Goal: Information Seeking & Learning: Learn about a topic

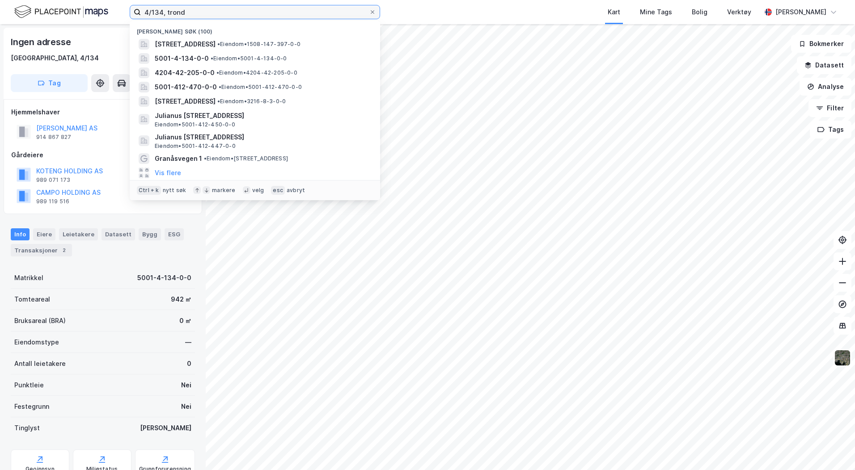
drag, startPoint x: 207, startPoint y: 15, endPoint x: 89, endPoint y: 6, distance: 117.5
click at [89, 6] on div "4/134, [PERSON_NAME] søk (100) [STREET_ADDRESS] • Eiendom • 1508-147-397-0-0 50…" at bounding box center [427, 12] width 855 height 24
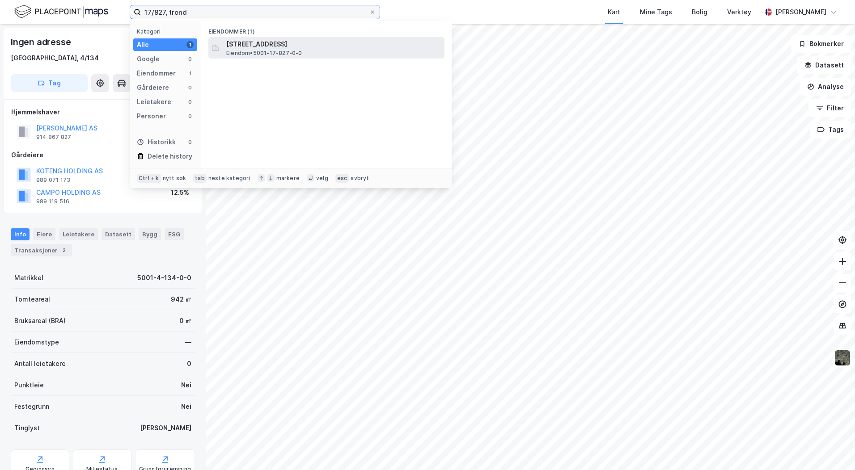
type input "17/827, trond"
click at [274, 47] on span "[STREET_ADDRESS]" at bounding box center [333, 44] width 215 height 11
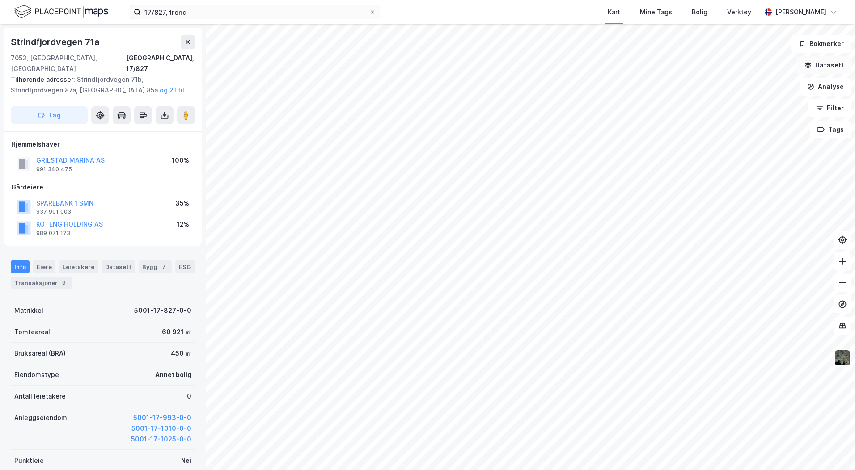
click at [818, 65] on button "Datasett" at bounding box center [824, 65] width 55 height 18
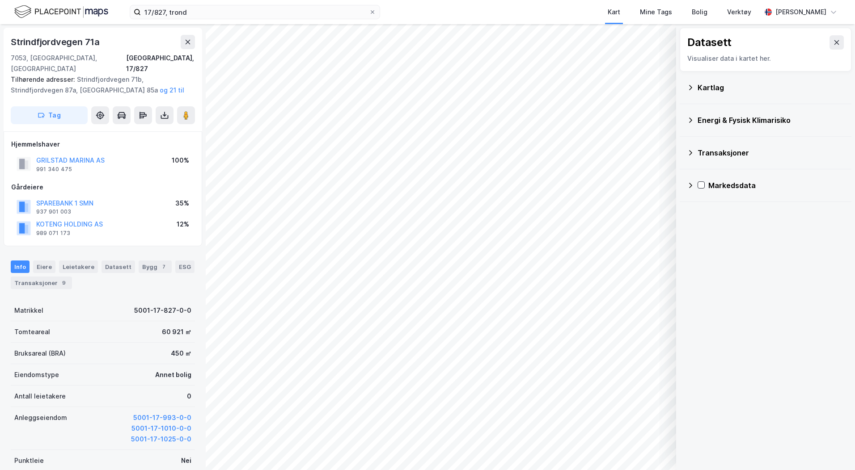
click at [703, 85] on div "Kartlag" at bounding box center [771, 87] width 147 height 11
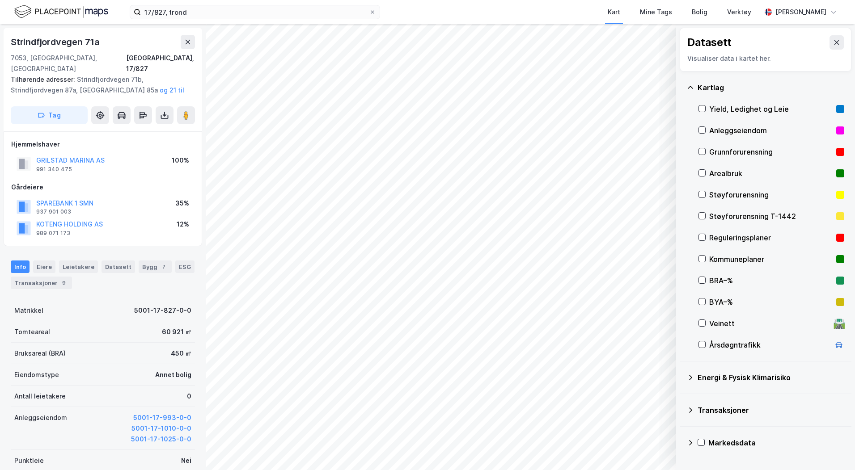
click at [718, 234] on div "Reguleringsplaner" at bounding box center [770, 238] width 123 height 11
